Goal: Check status: Check status

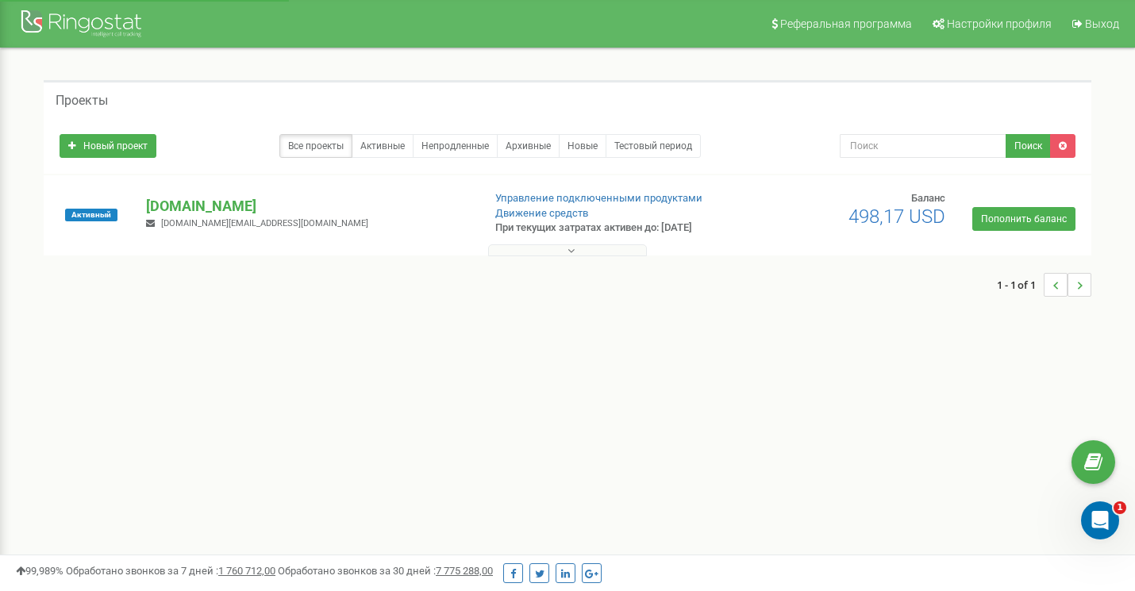
click at [556, 258] on div "1 - 1 of 1" at bounding box center [568, 285] width 1048 height 56
click at [542, 253] on button at bounding box center [567, 250] width 159 height 12
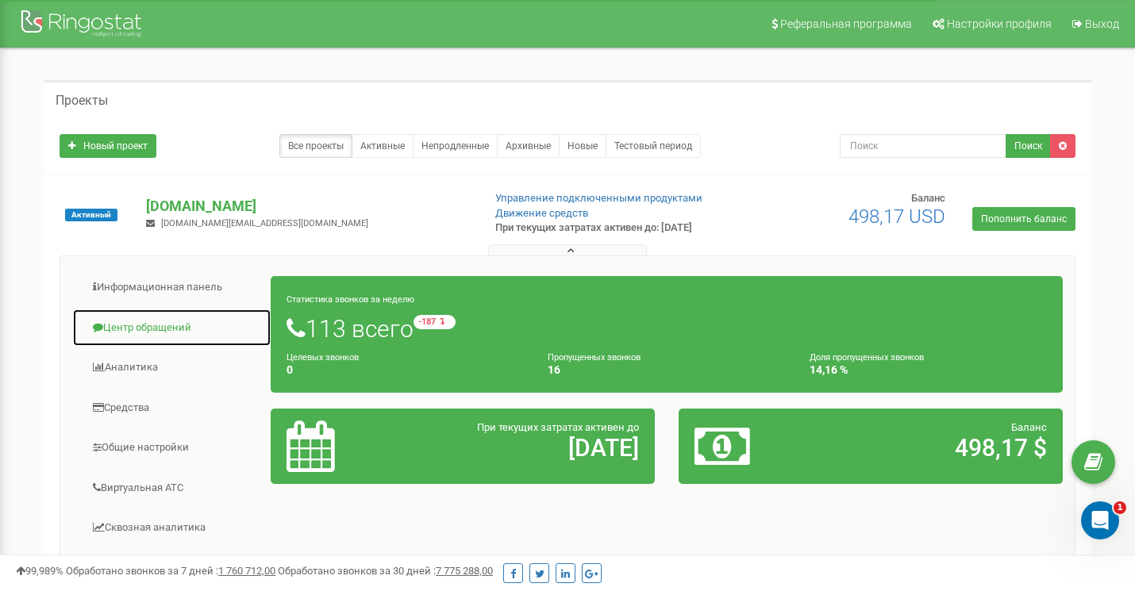
click at [117, 316] on link "Центр обращений" at bounding box center [171, 328] width 199 height 39
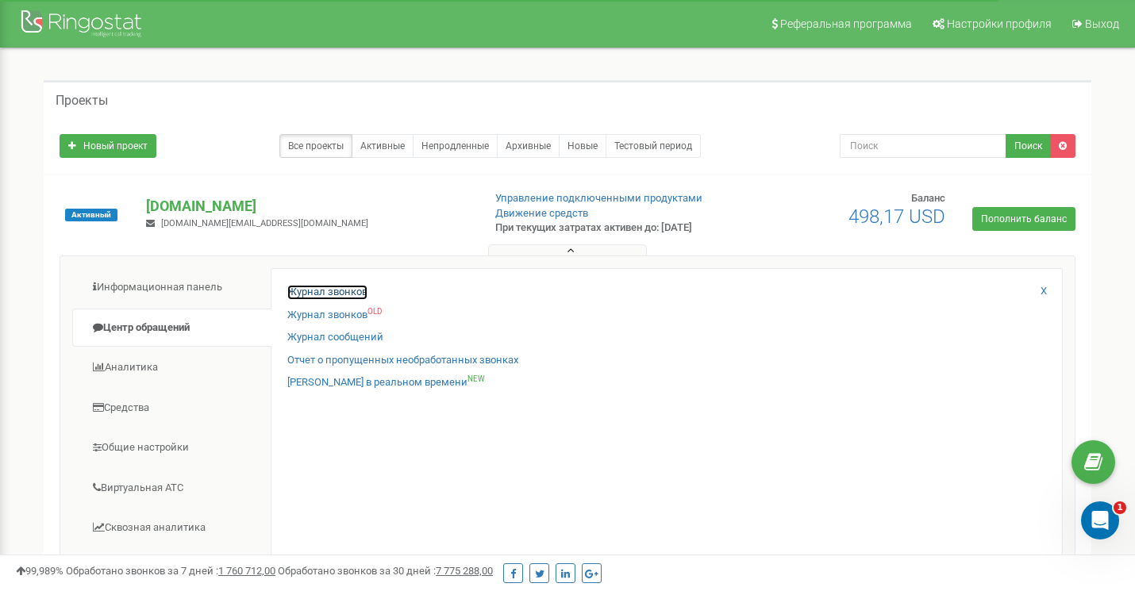
click at [330, 288] on link "Журнал звонков" at bounding box center [327, 292] width 80 height 15
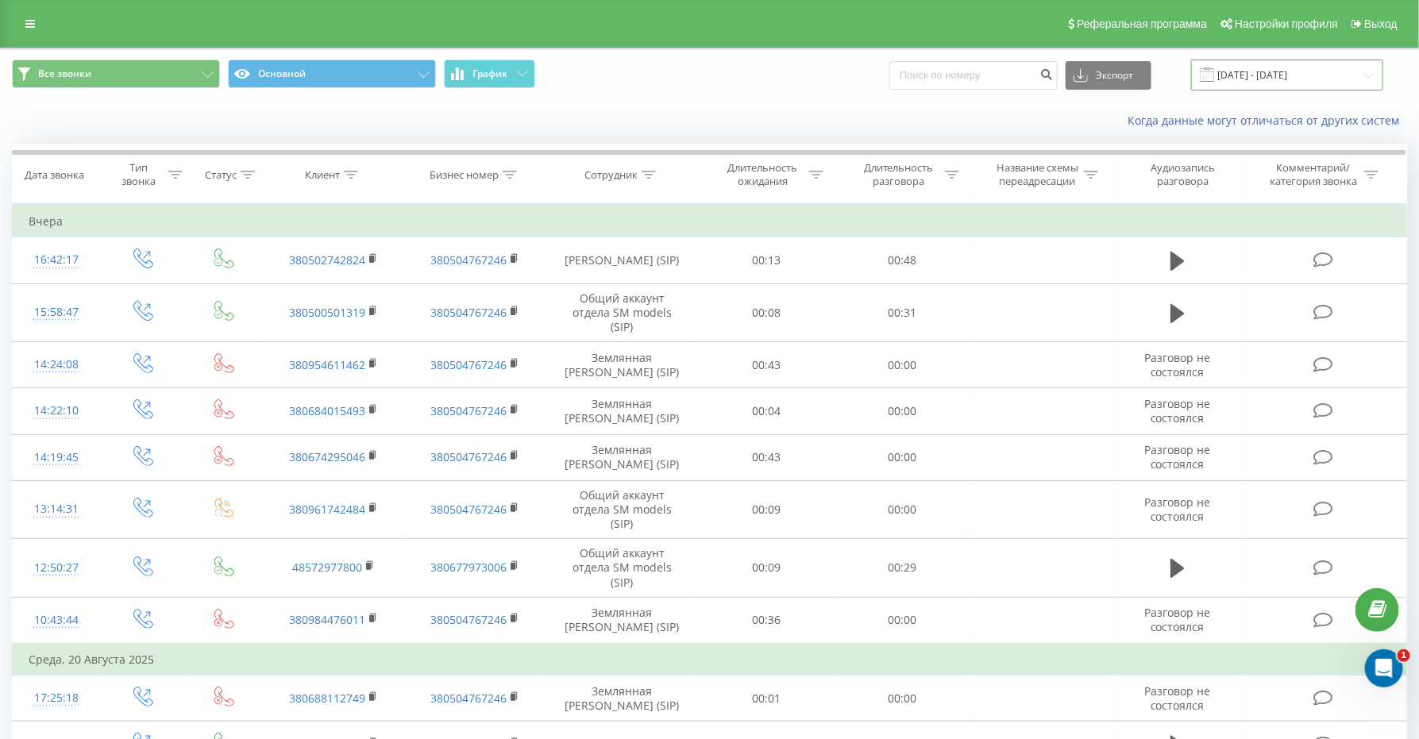
click at [1252, 72] on input "22.07.2025 - 22.08.2025" at bounding box center [1287, 75] width 192 height 31
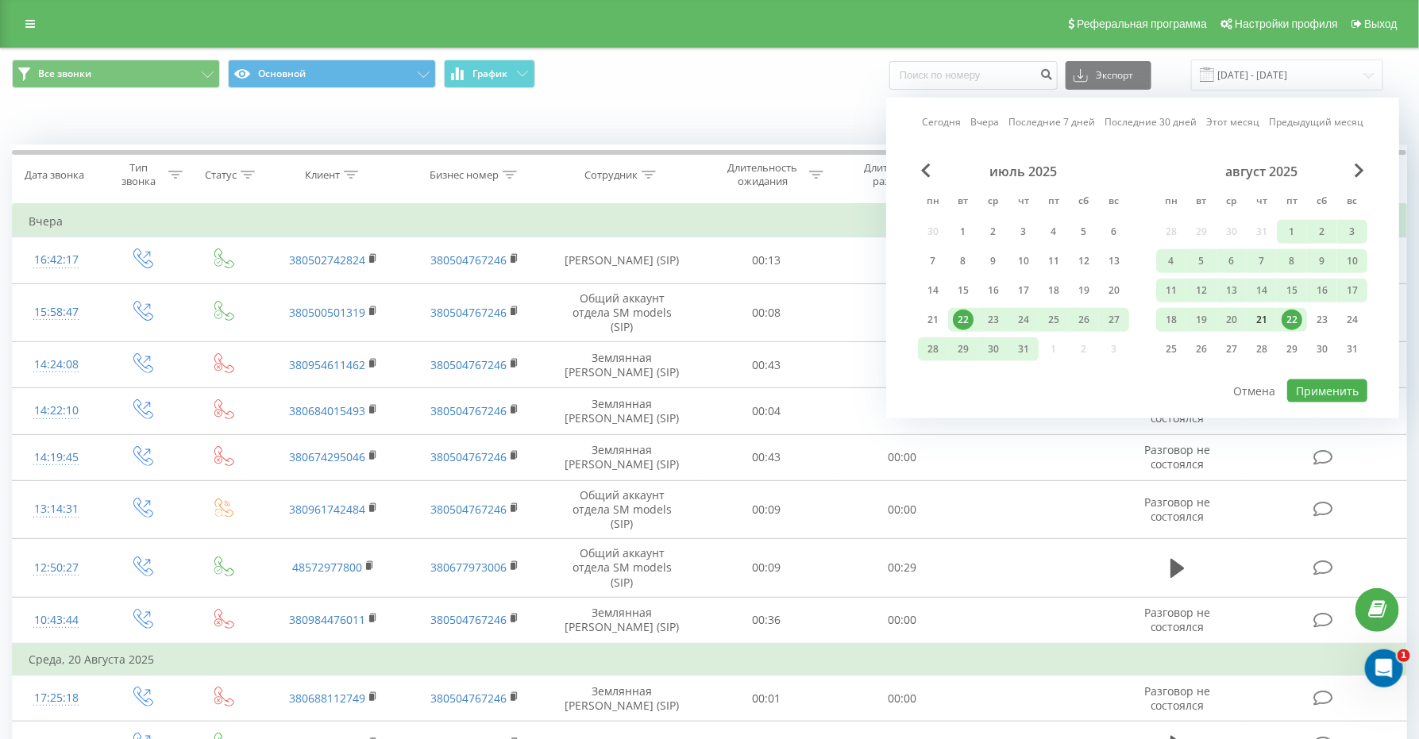
click at [1268, 313] on div "21" at bounding box center [1261, 320] width 21 height 21
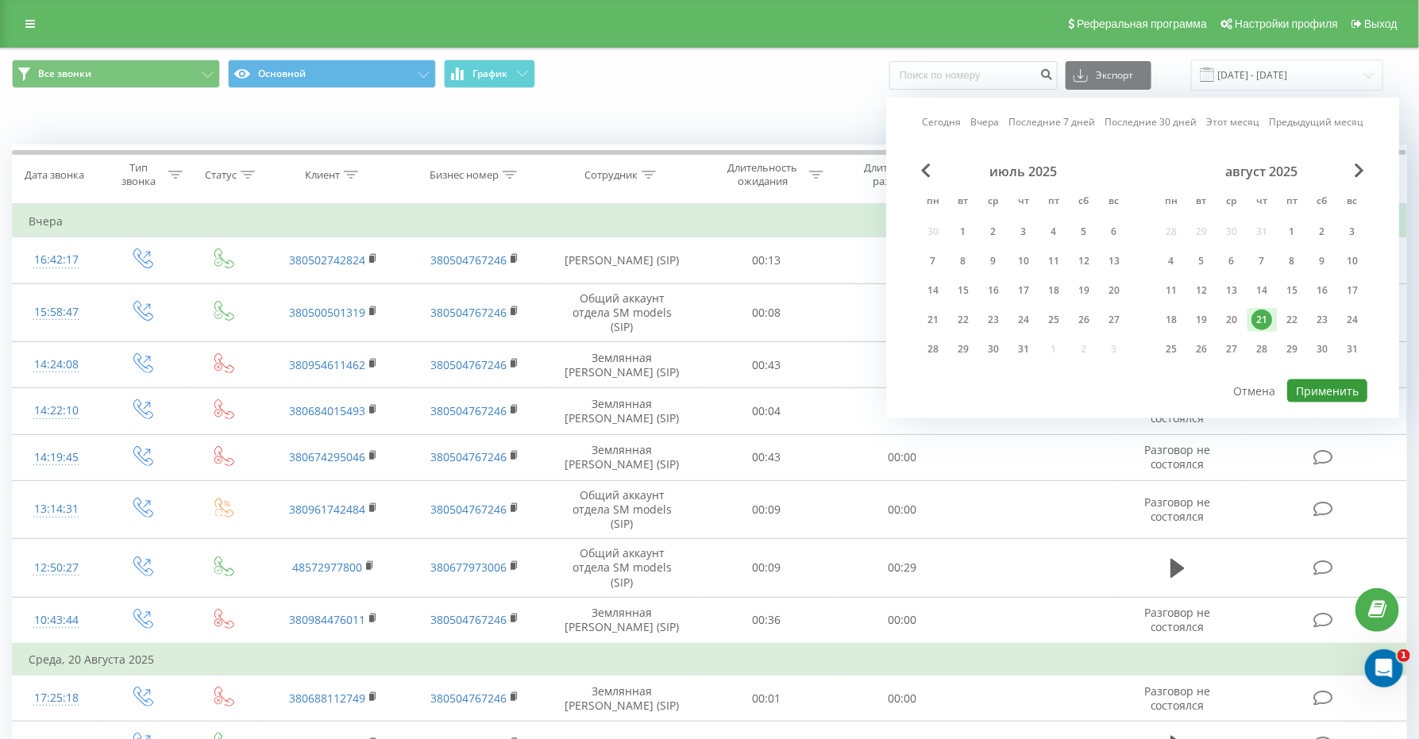
click at [1311, 387] on button "Применить" at bounding box center [1327, 390] width 80 height 23
type input "21.08.2025 - 21.08.2025"
